Goal: Task Accomplishment & Management: Use online tool/utility

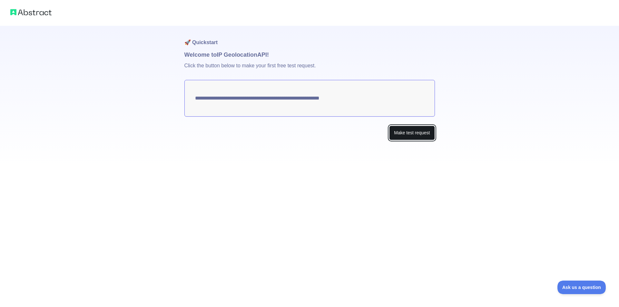
click at [400, 132] on button "Make test request" at bounding box center [411, 133] width 45 height 15
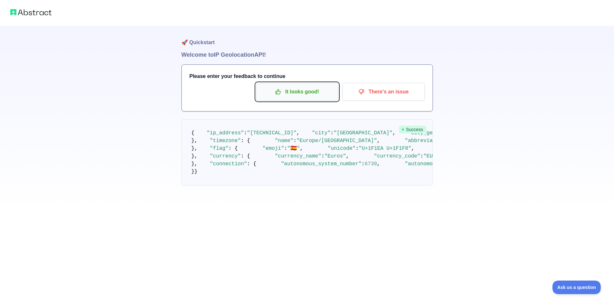
click at [299, 92] on p "It looks good!" at bounding box center [297, 91] width 73 height 11
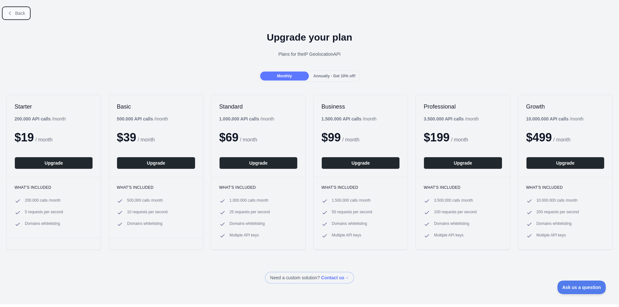
click at [21, 15] on span "Back" at bounding box center [20, 13] width 10 height 5
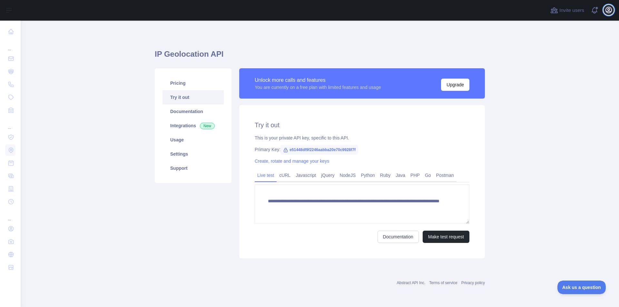
click at [605, 10] on icon "button" at bounding box center [609, 10] width 8 height 8
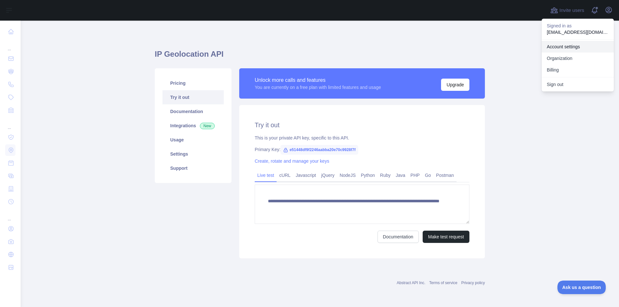
click at [567, 47] on link "Account settings" at bounding box center [578, 47] width 72 height 12
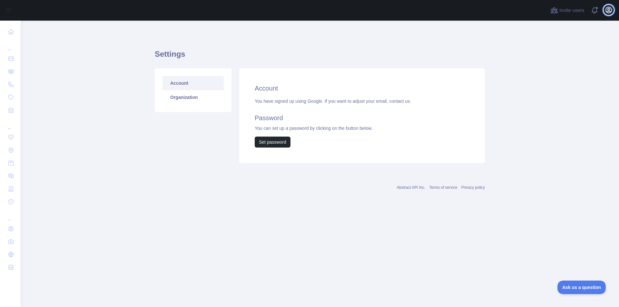
click at [607, 10] on icon "button" at bounding box center [609, 10] width 8 height 8
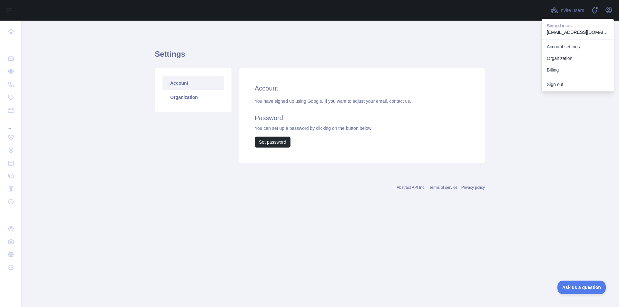
click at [491, 64] on main "Settings Account Organization Account You have signed up using Google. If you w…" at bounding box center [320, 164] width 598 height 287
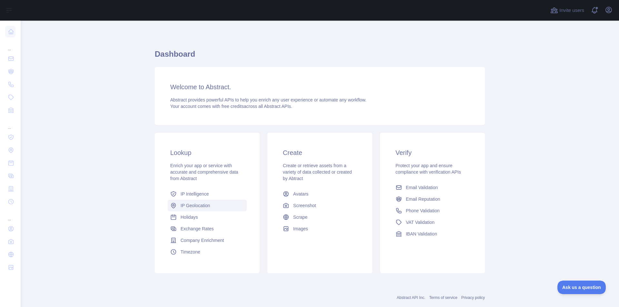
click at [193, 205] on span "IP Geolocation" at bounding box center [196, 205] width 30 height 6
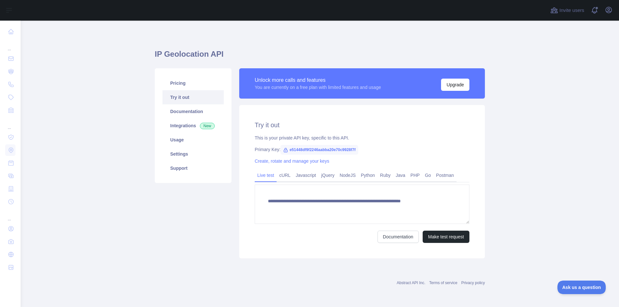
type textarea "**********"
drag, startPoint x: 359, startPoint y: 149, endPoint x: 289, endPoint y: 153, distance: 70.4
click at [289, 153] on div "Primary Key: e51448df9f2246aabba20e70c9928f7f" at bounding box center [362, 149] width 215 height 6
copy span "e51448df9f2246aabba20e70c9928f7f"
click at [183, 54] on h1 "IP Geolocation API" at bounding box center [320, 56] width 330 height 15
